Goal: Entertainment & Leisure: Consume media (video, audio)

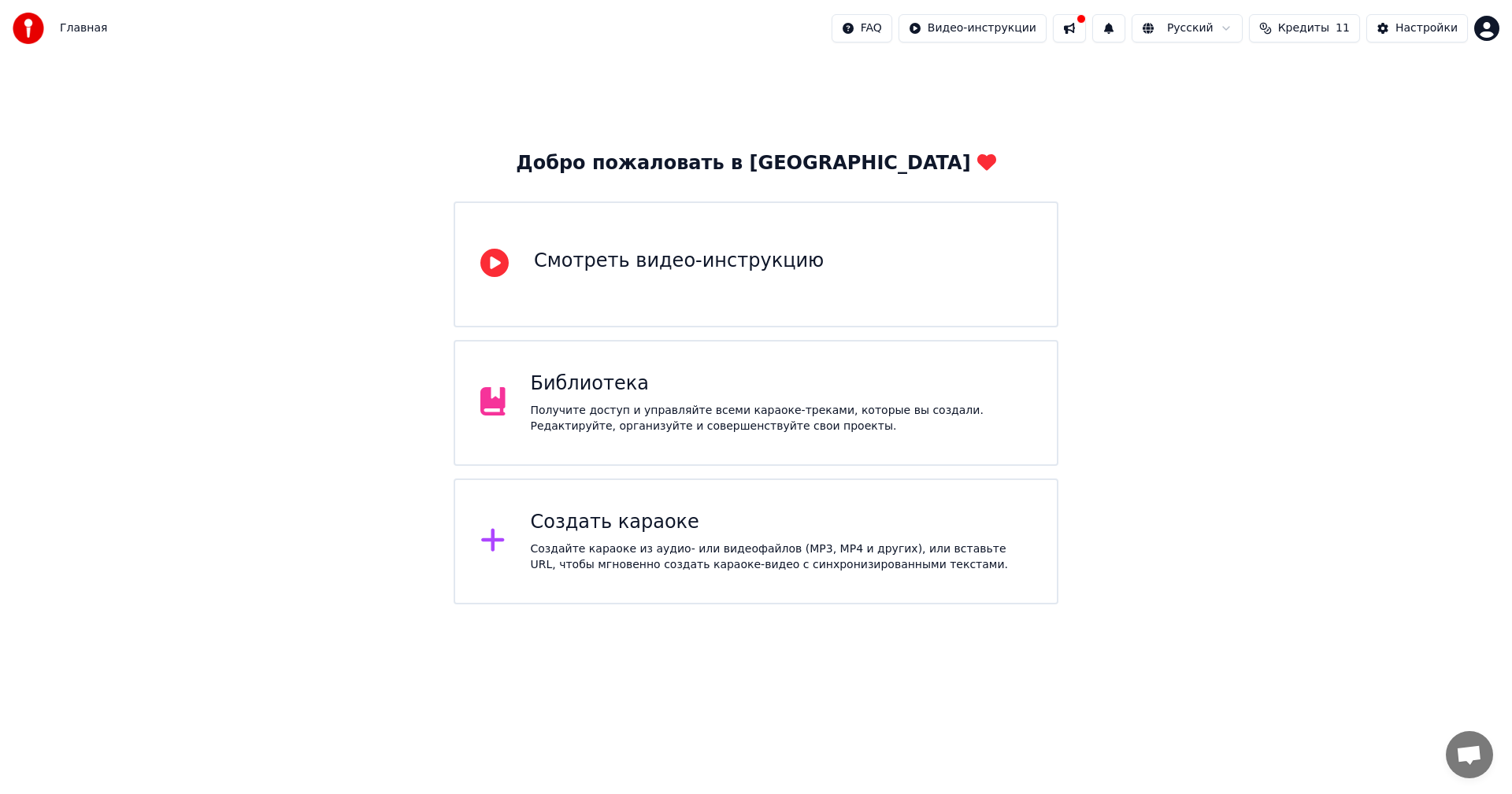
click at [559, 423] on div "Получите доступ и управляйте всеми караоке-треками, которые вы создали. Редакти…" at bounding box center [782, 418] width 501 height 32
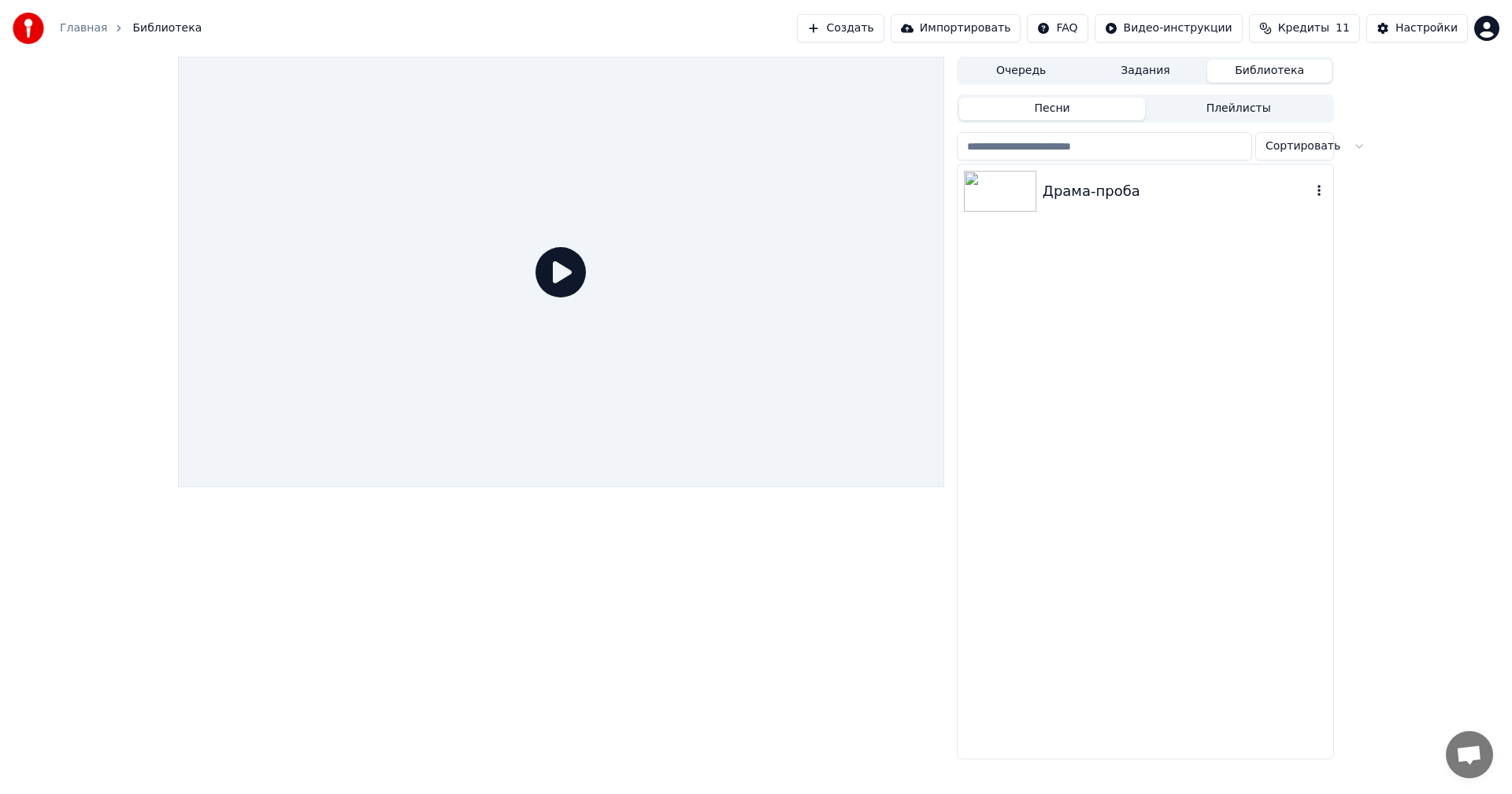
click at [1011, 210] on img at bounding box center [1000, 191] width 72 height 41
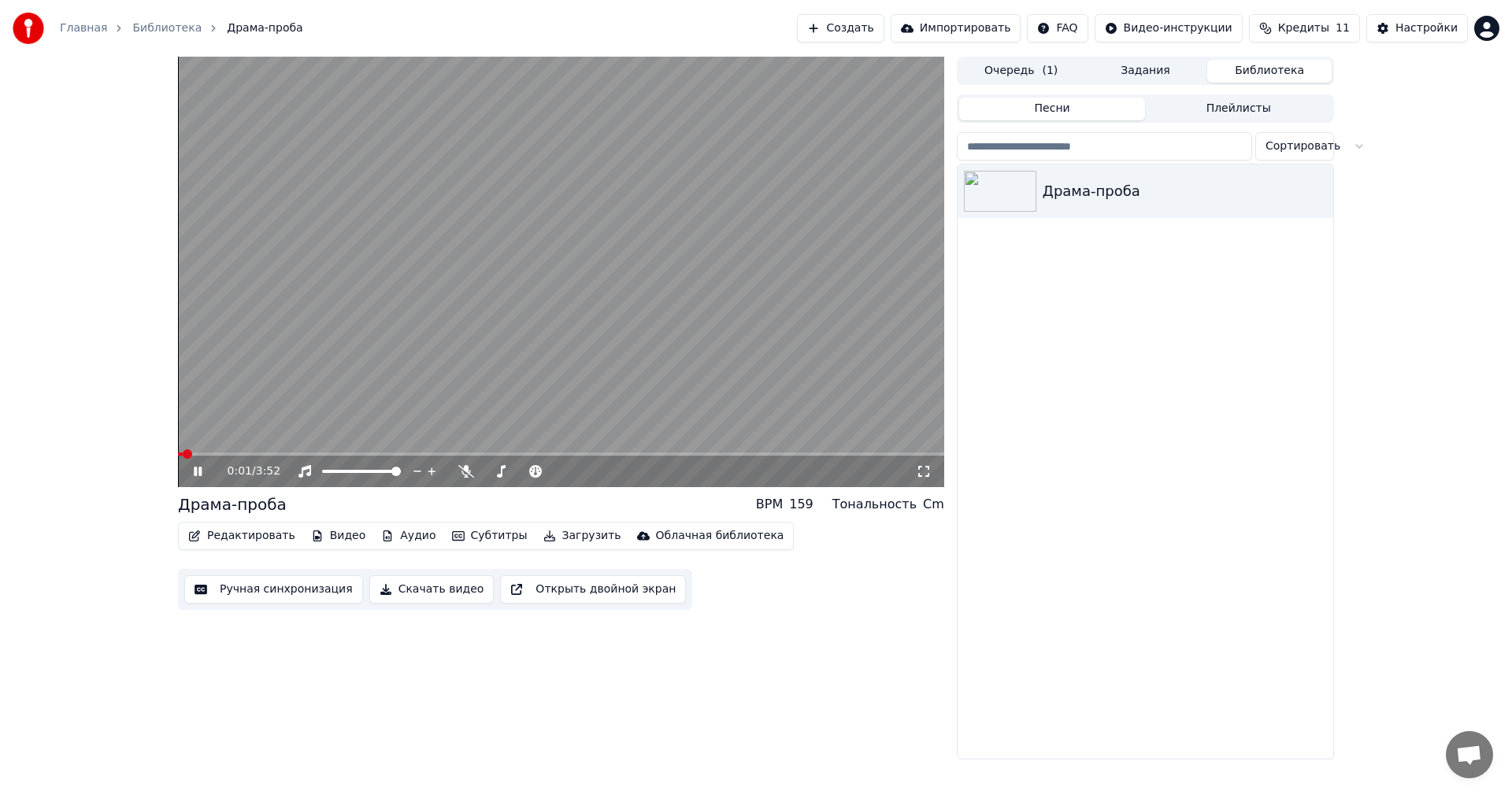
click at [206, 455] on span at bounding box center [561, 454] width 766 height 3
click at [235, 450] on video at bounding box center [561, 272] width 766 height 430
click at [195, 467] on icon at bounding box center [197, 471] width 9 height 11
click at [468, 468] on icon at bounding box center [466, 471] width 15 height 13
click at [519, 475] on div at bounding box center [537, 471] width 127 height 15
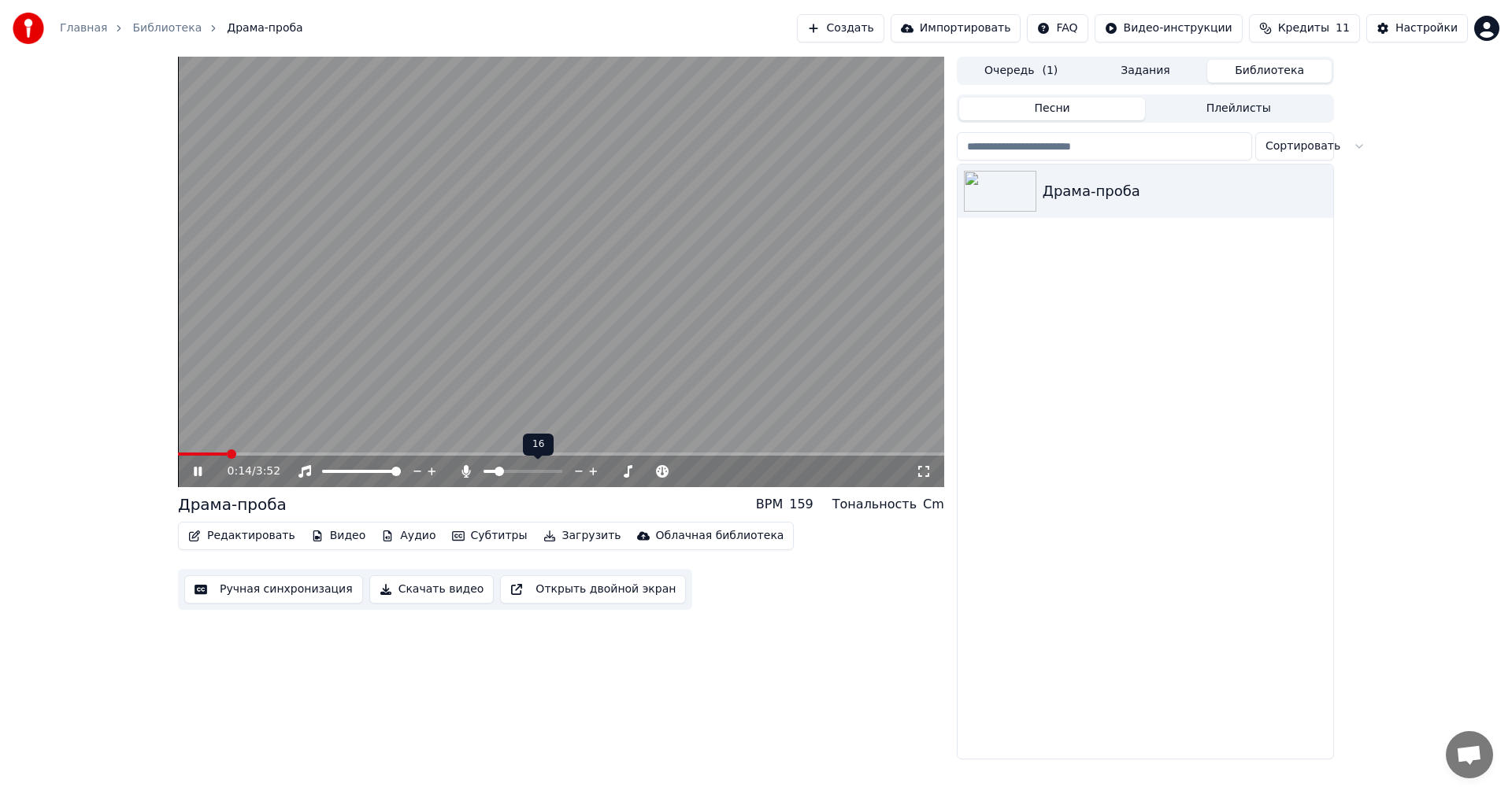
click at [496, 470] on span at bounding box center [489, 471] width 13 height 3
click at [561, 469] on span at bounding box center [556, 471] width 9 height 9
click at [521, 469] on span at bounding box center [501, 471] width 37 height 3
click at [204, 468] on icon at bounding box center [209, 471] width 37 height 13
click at [431, 454] on span at bounding box center [304, 454] width 253 height 3
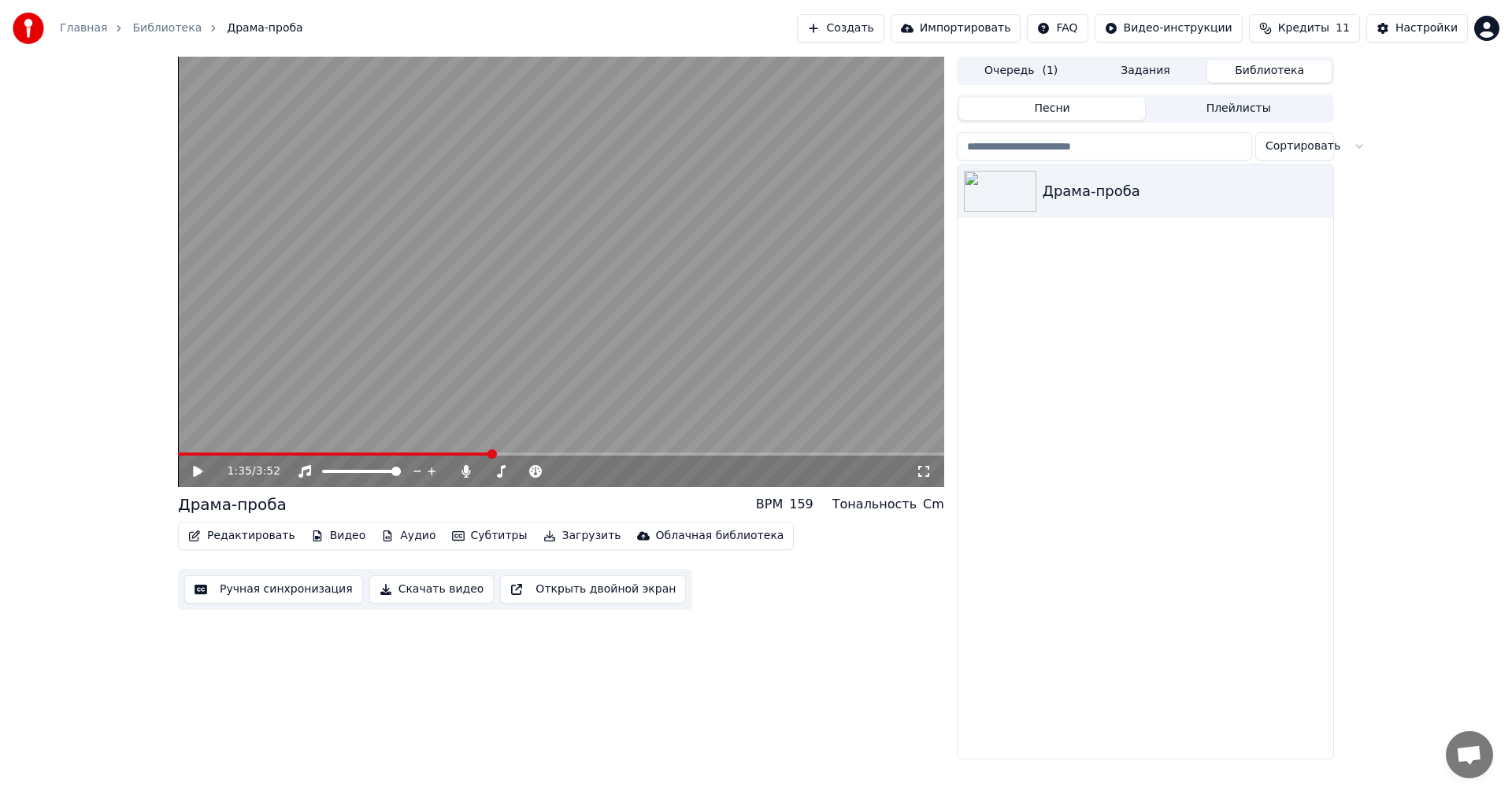
click at [491, 454] on span at bounding box center [561, 454] width 766 height 3
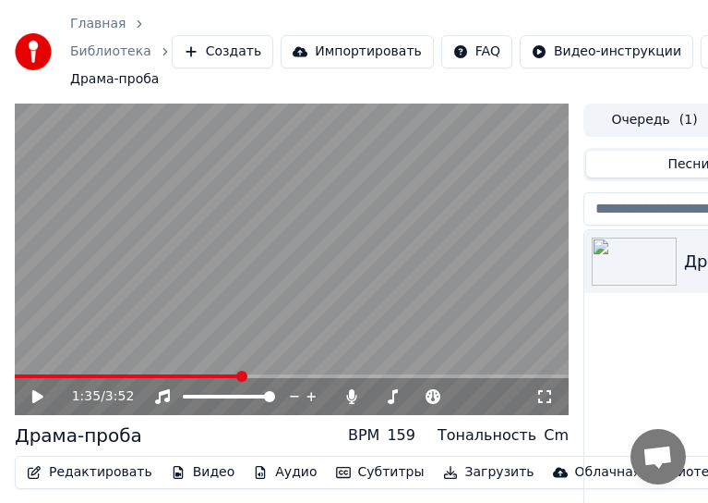
drag, startPoint x: 452, startPoint y: 4, endPoint x: 1069, endPoint y: -129, distance: 631.2
click at [708, 0] on html "Главная Библиотека Драма-проба Создать Импортировать FAQ Видео-инструкции Креди…" at bounding box center [354, 251] width 708 height 503
click at [229, 376] on span at bounding box center [122, 376] width 214 height 4
click at [36, 394] on icon at bounding box center [37, 396] width 11 height 13
click at [36, 396] on icon at bounding box center [37, 396] width 9 height 11
